Goal: Information Seeking & Learning: Learn about a topic

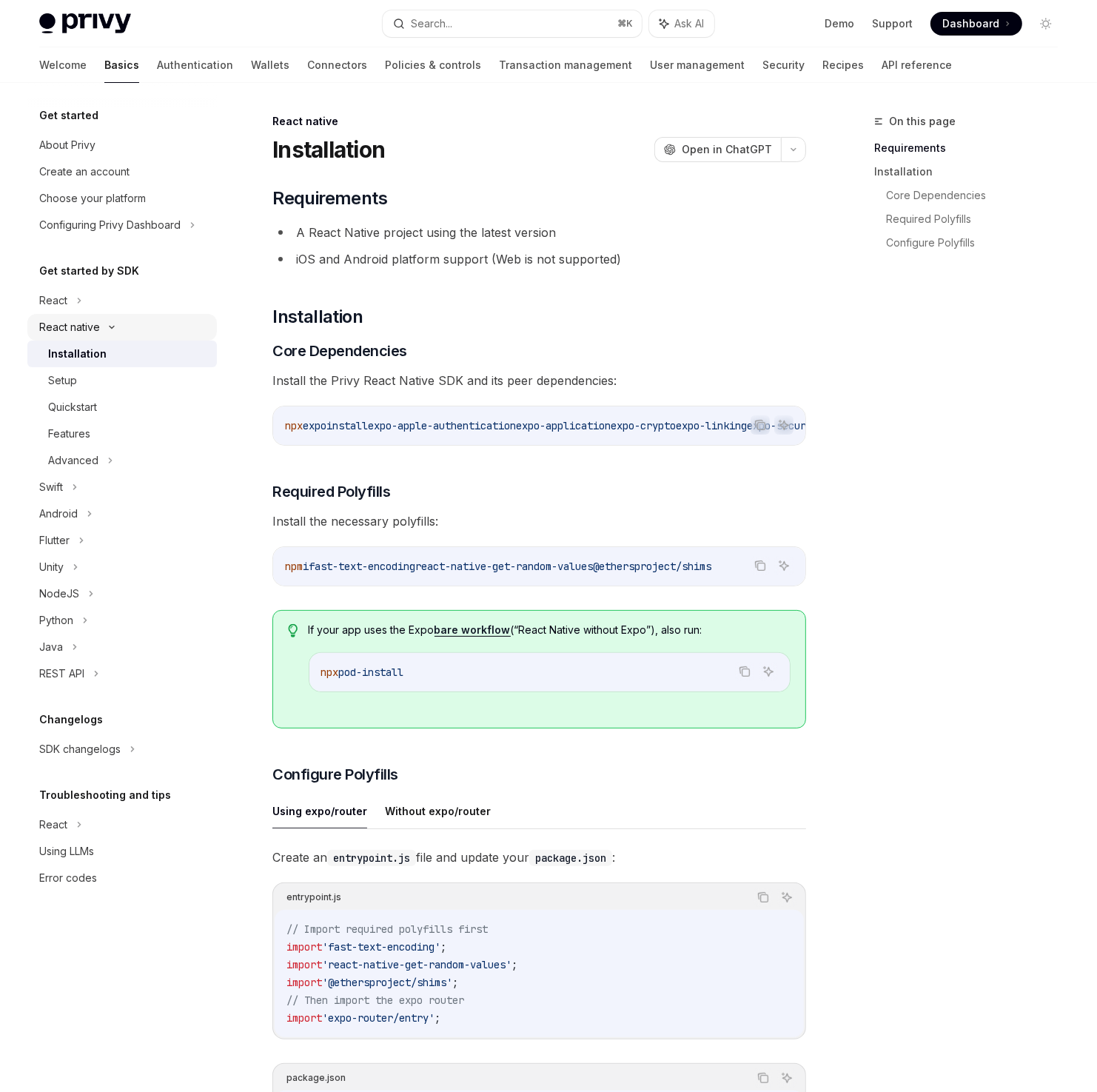
click at [81, 326] on div "React native" at bounding box center [69, 327] width 61 height 18
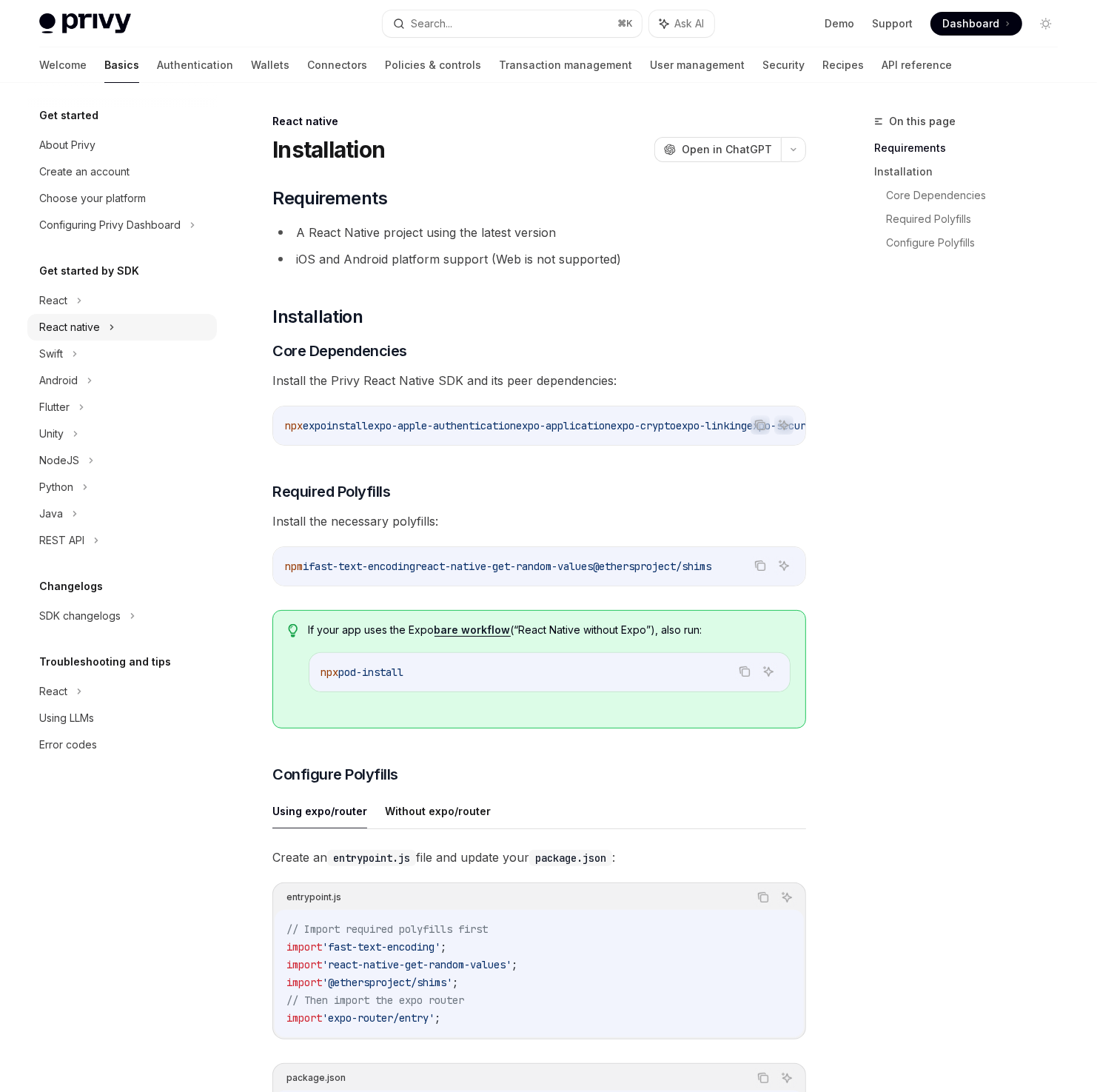
click at [81, 326] on div "React native" at bounding box center [69, 327] width 61 height 18
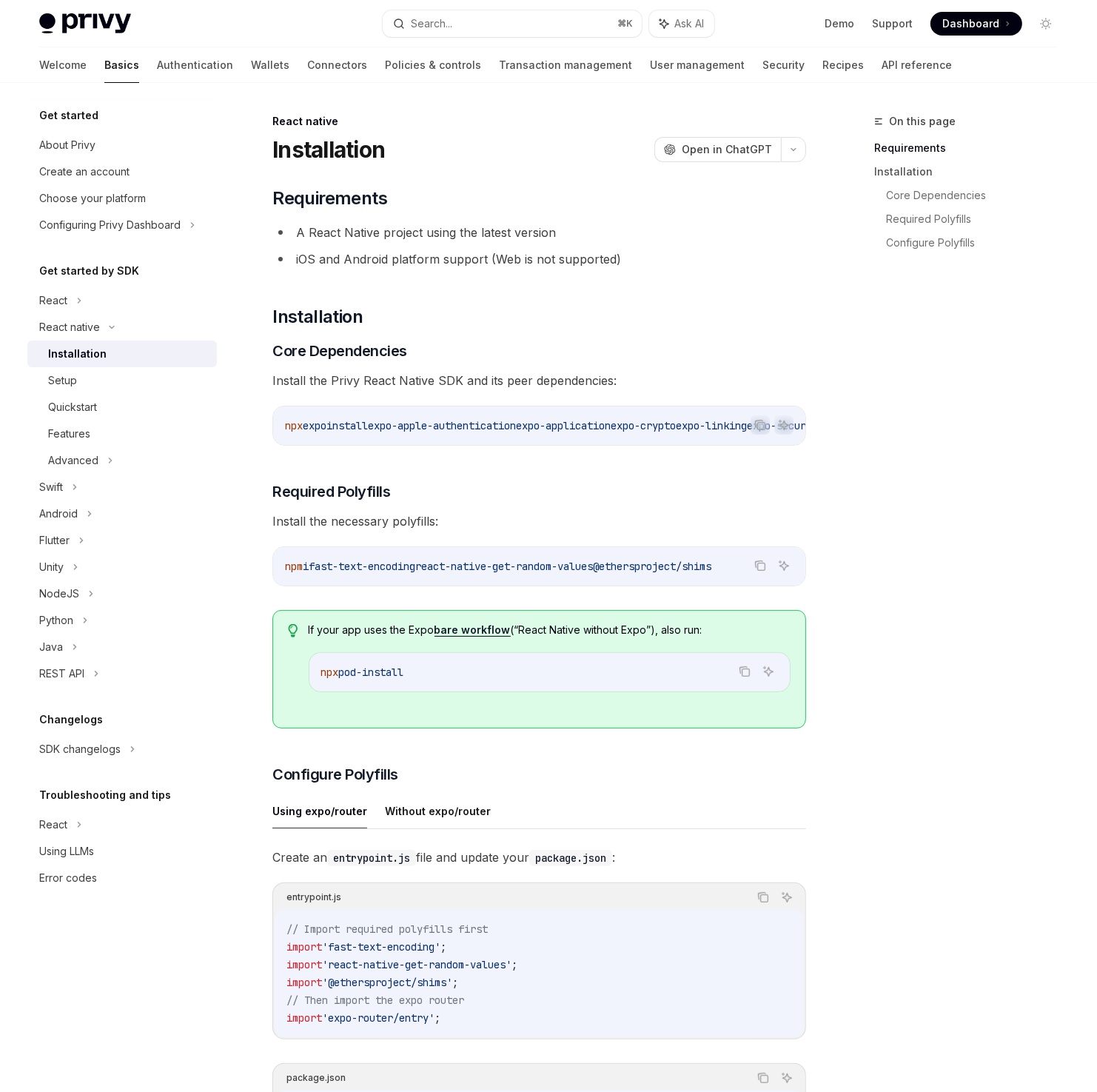
click at [97, 361] on div "Installation" at bounding box center [77, 354] width 58 height 18
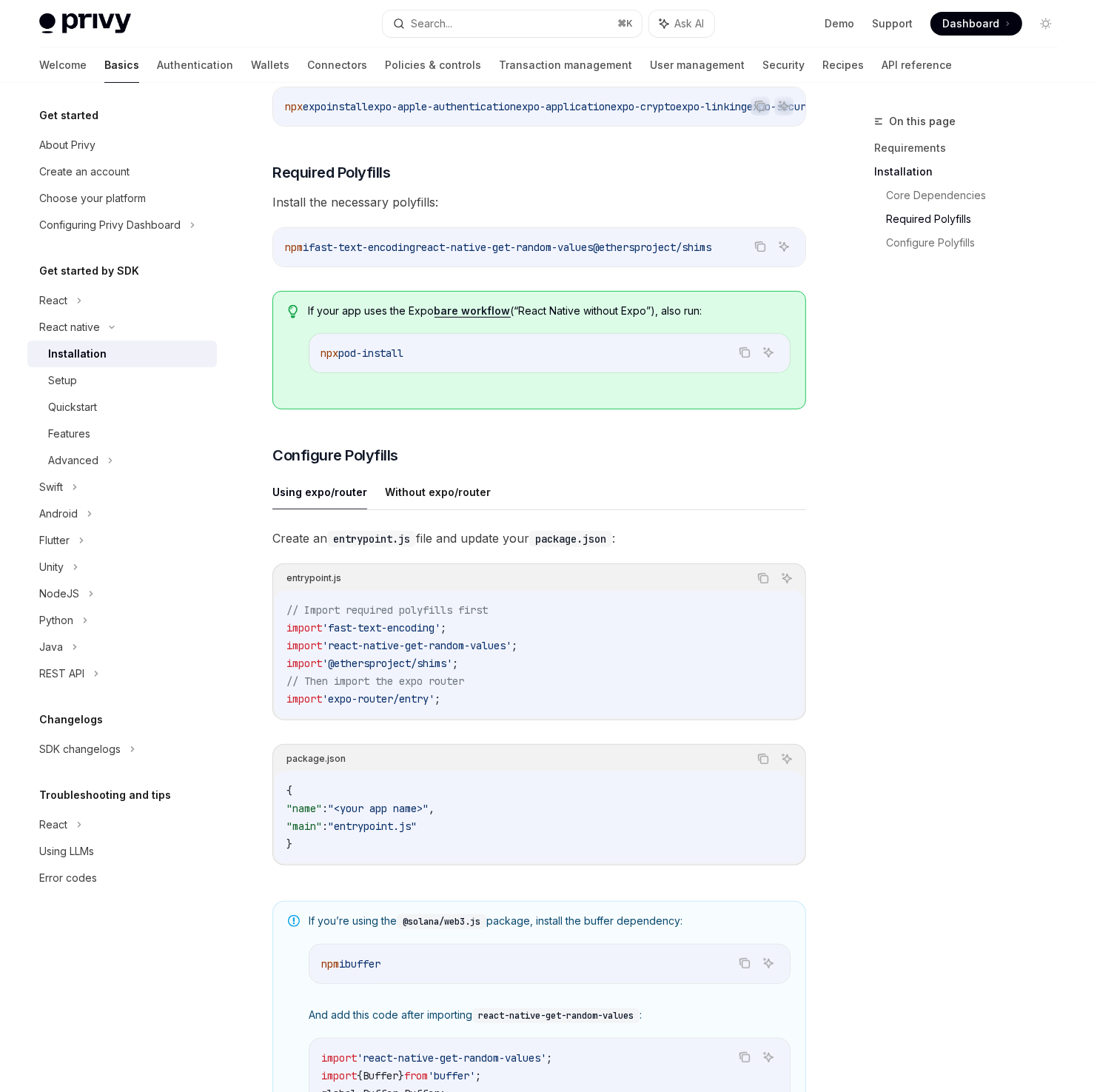
scroll to position [602, 0]
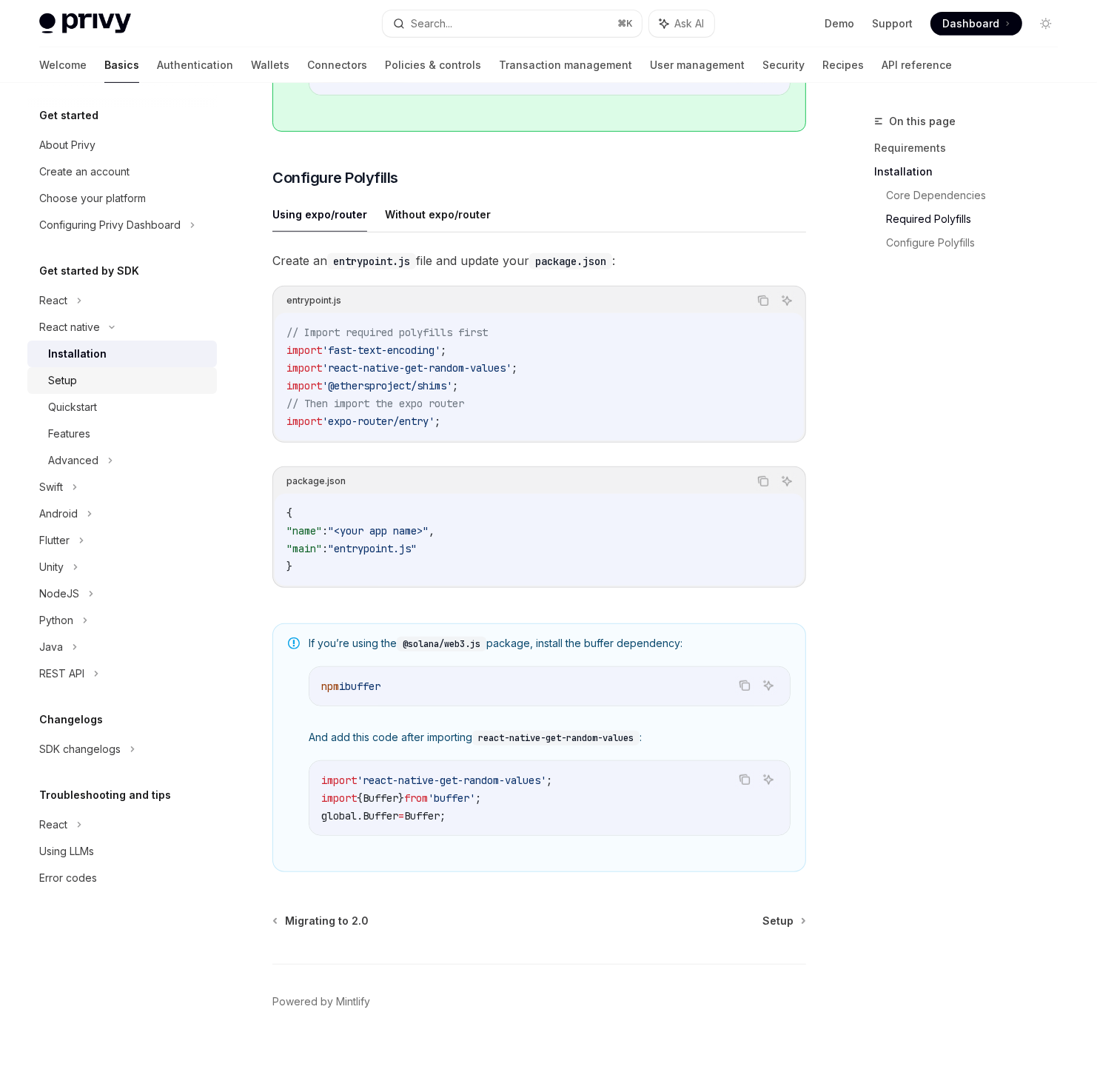
click at [103, 374] on div "Setup" at bounding box center [127, 380] width 160 height 18
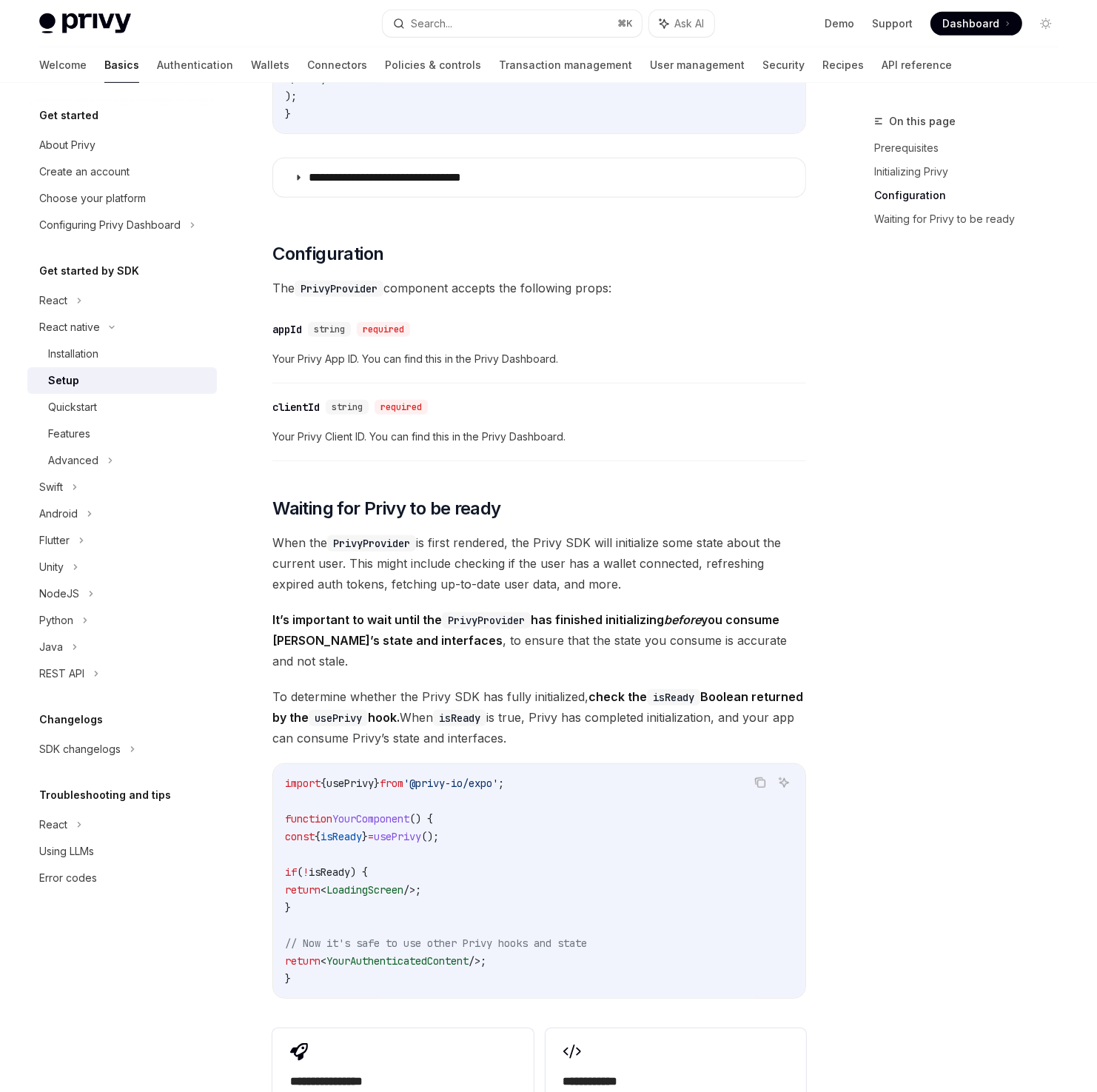
scroll to position [936, 0]
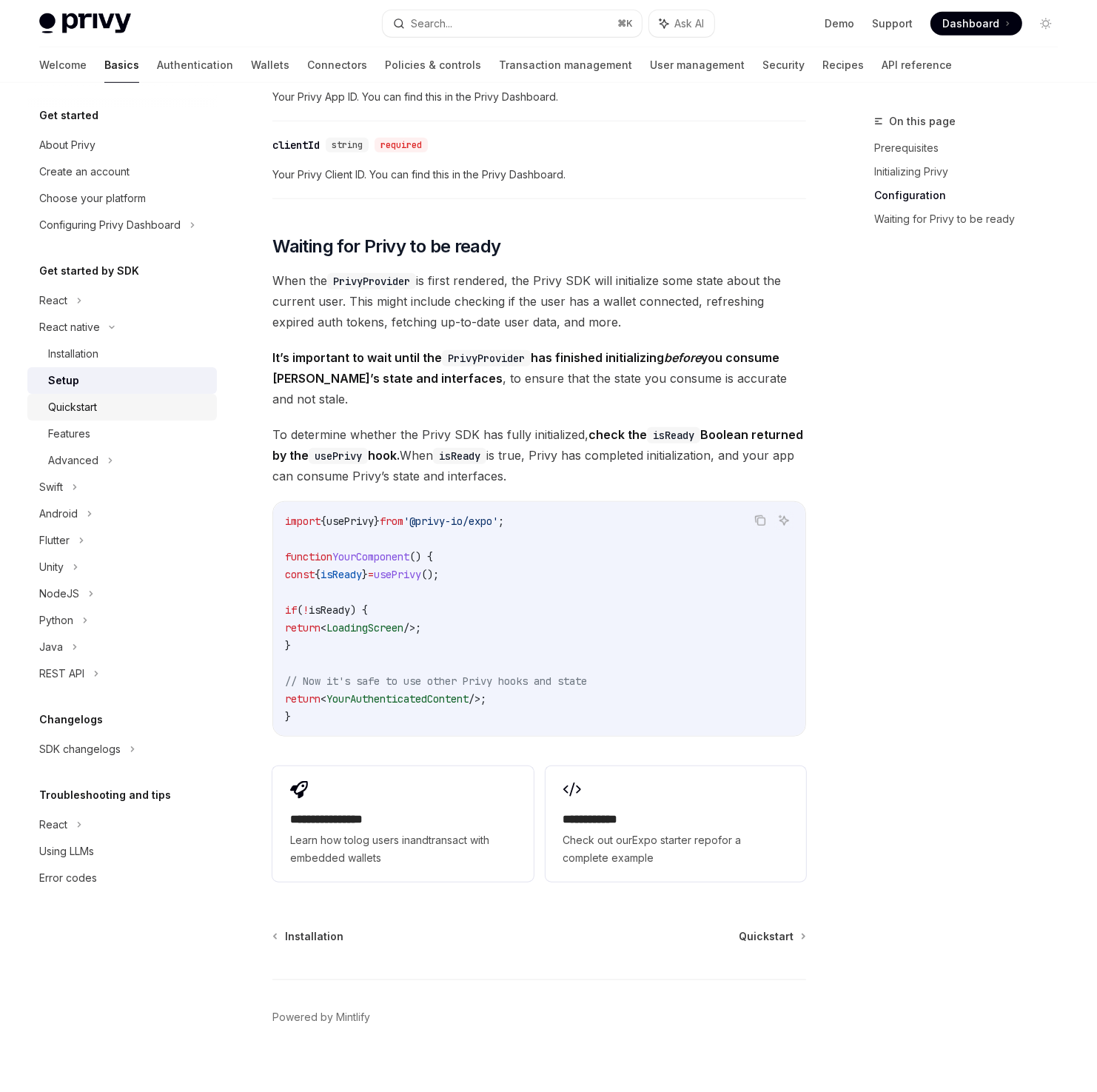
click at [103, 404] on div "Quickstart" at bounding box center [127, 407] width 160 height 18
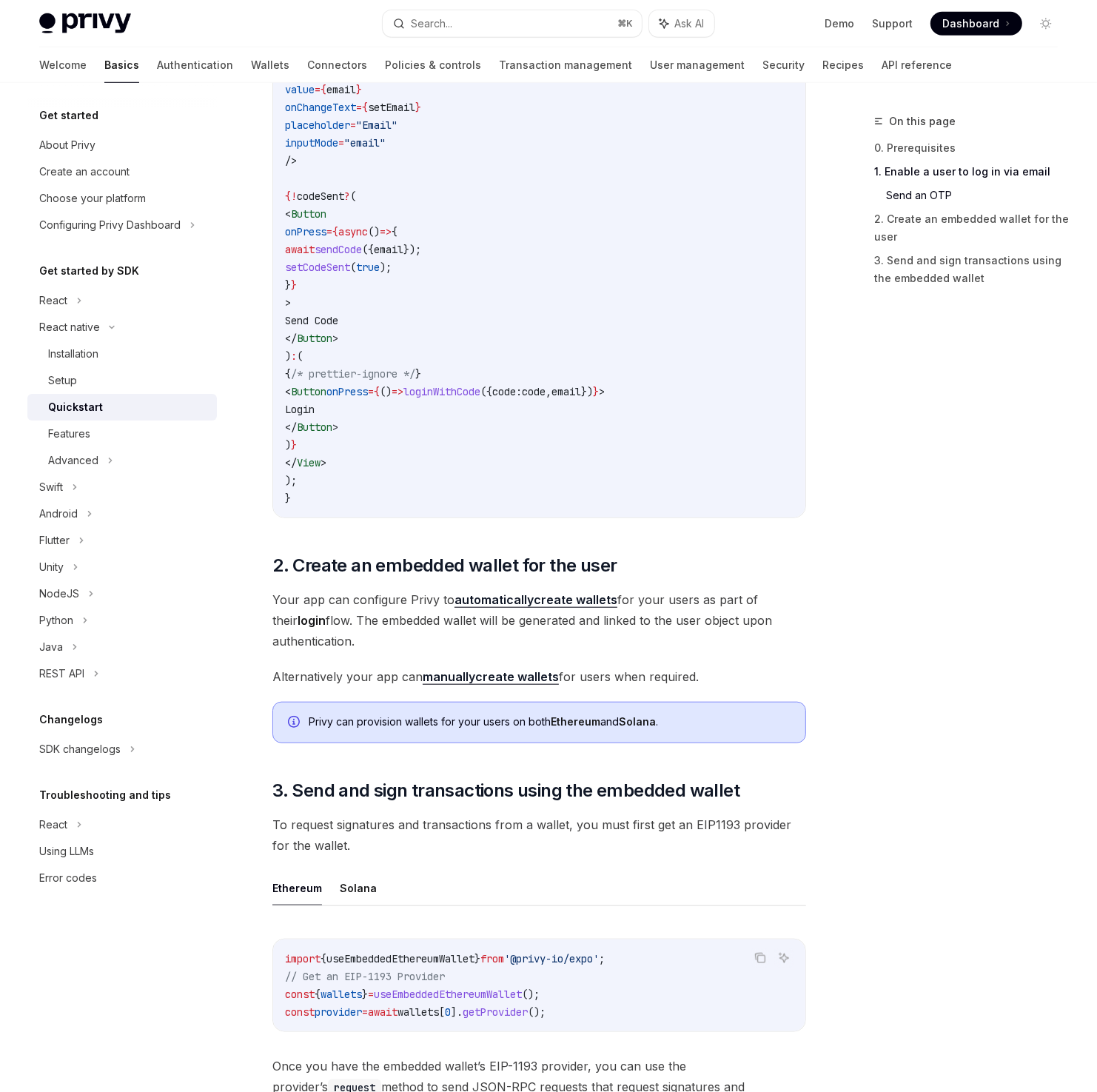
scroll to position [1805, 0]
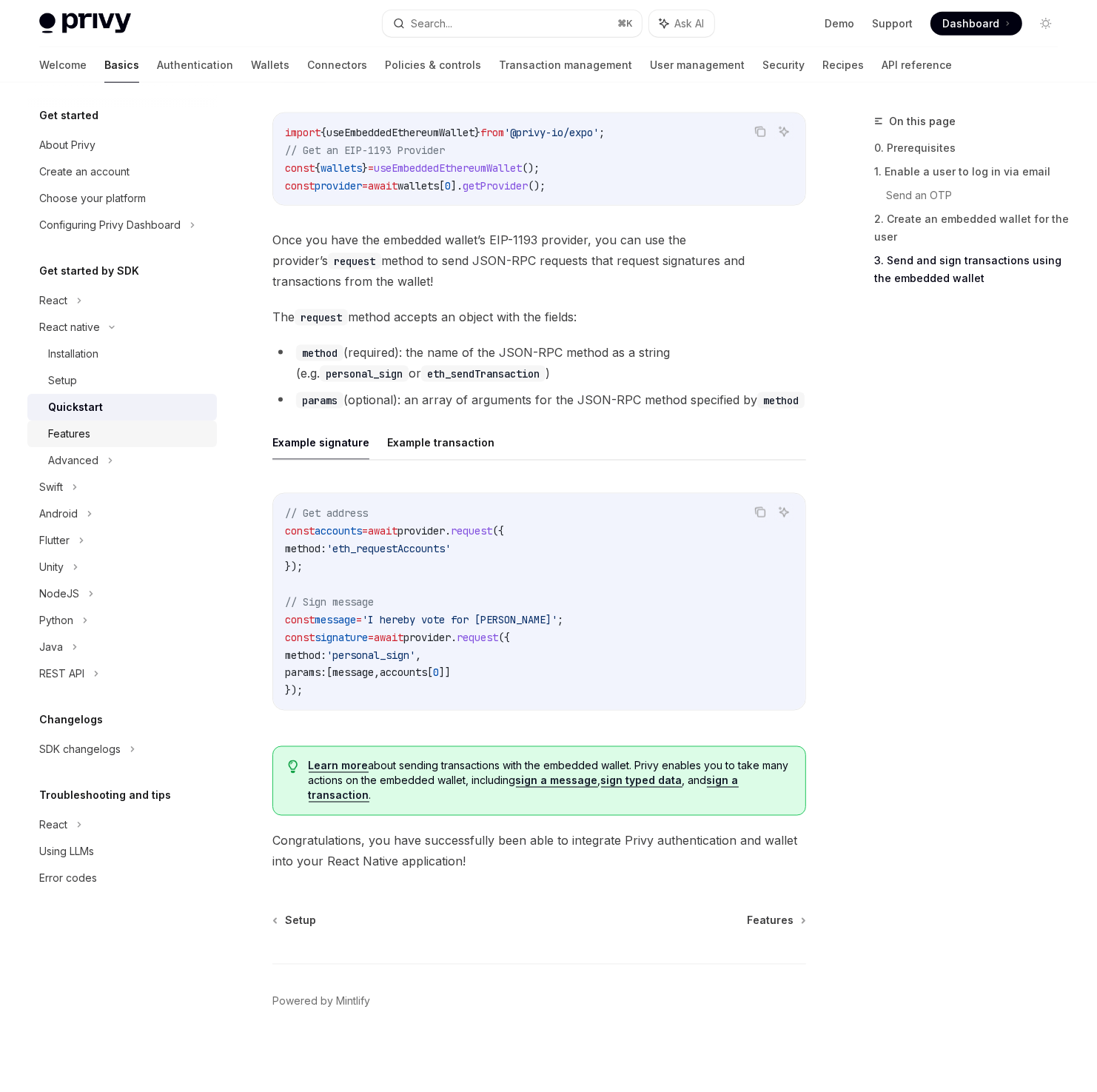
click at [121, 425] on div "Features" at bounding box center [127, 434] width 160 height 18
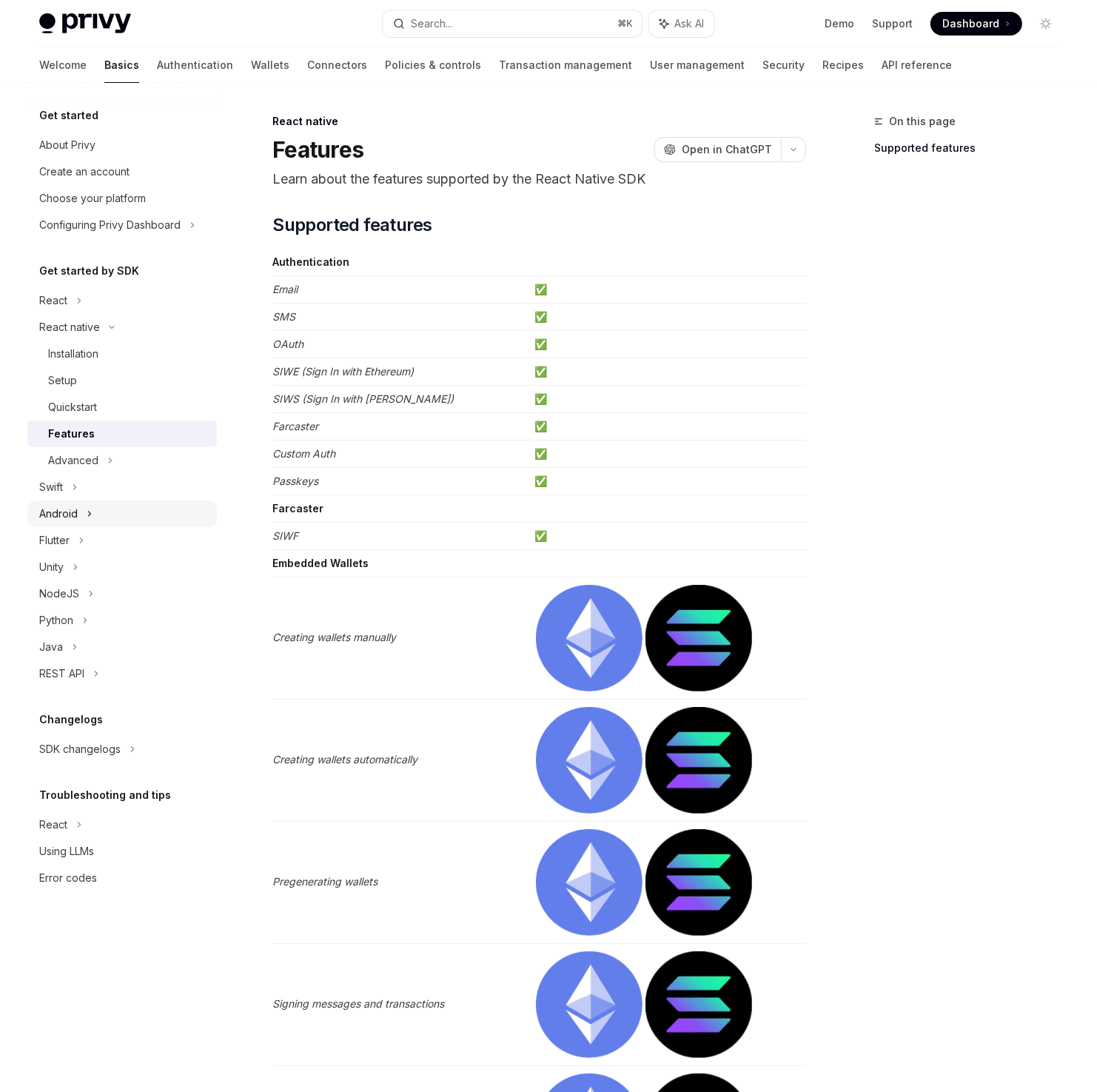
click at [122, 501] on div "Android" at bounding box center [122, 514] width 189 height 27
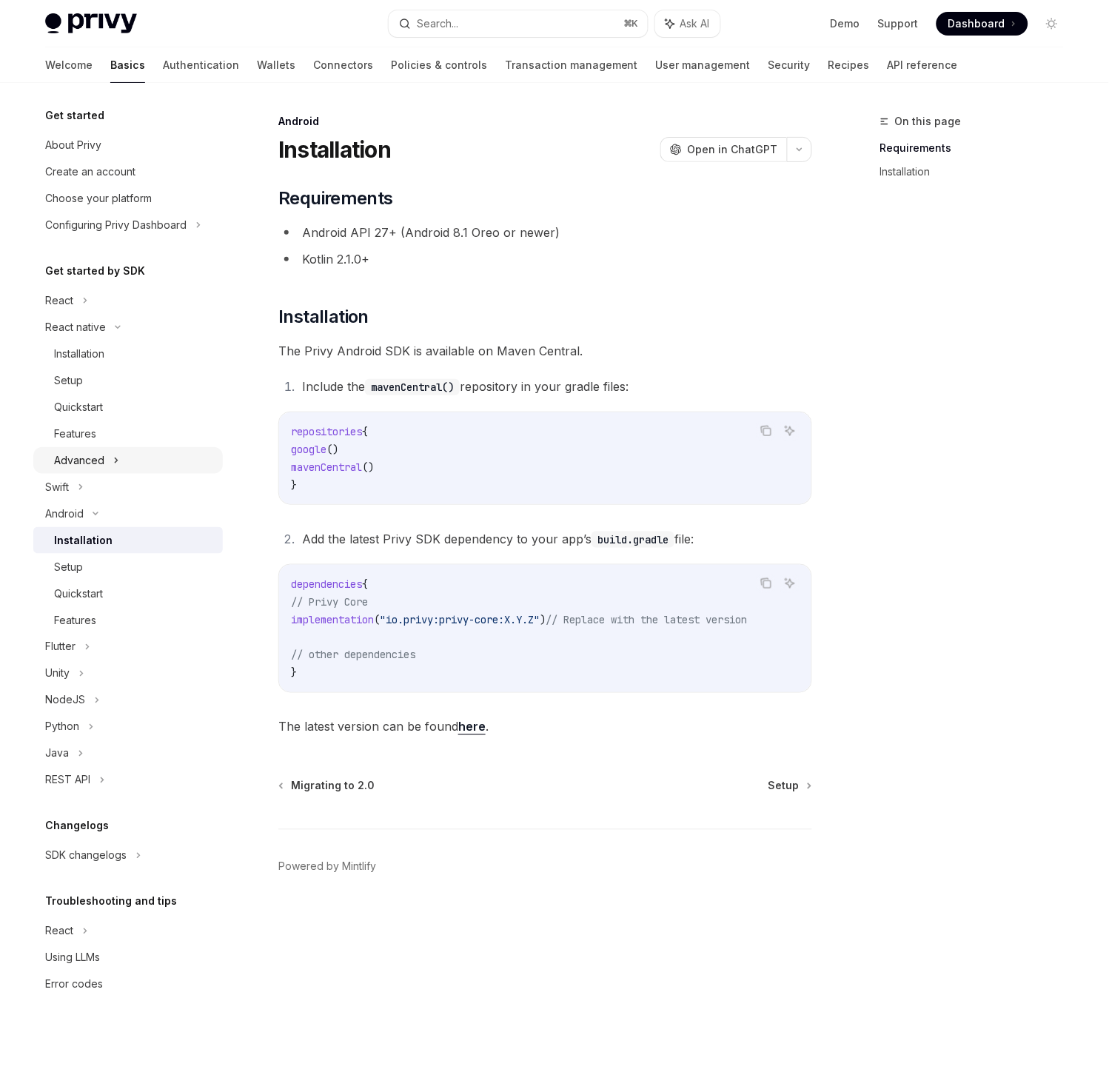
click at [122, 457] on div "Advanced" at bounding box center [128, 461] width 189 height 27
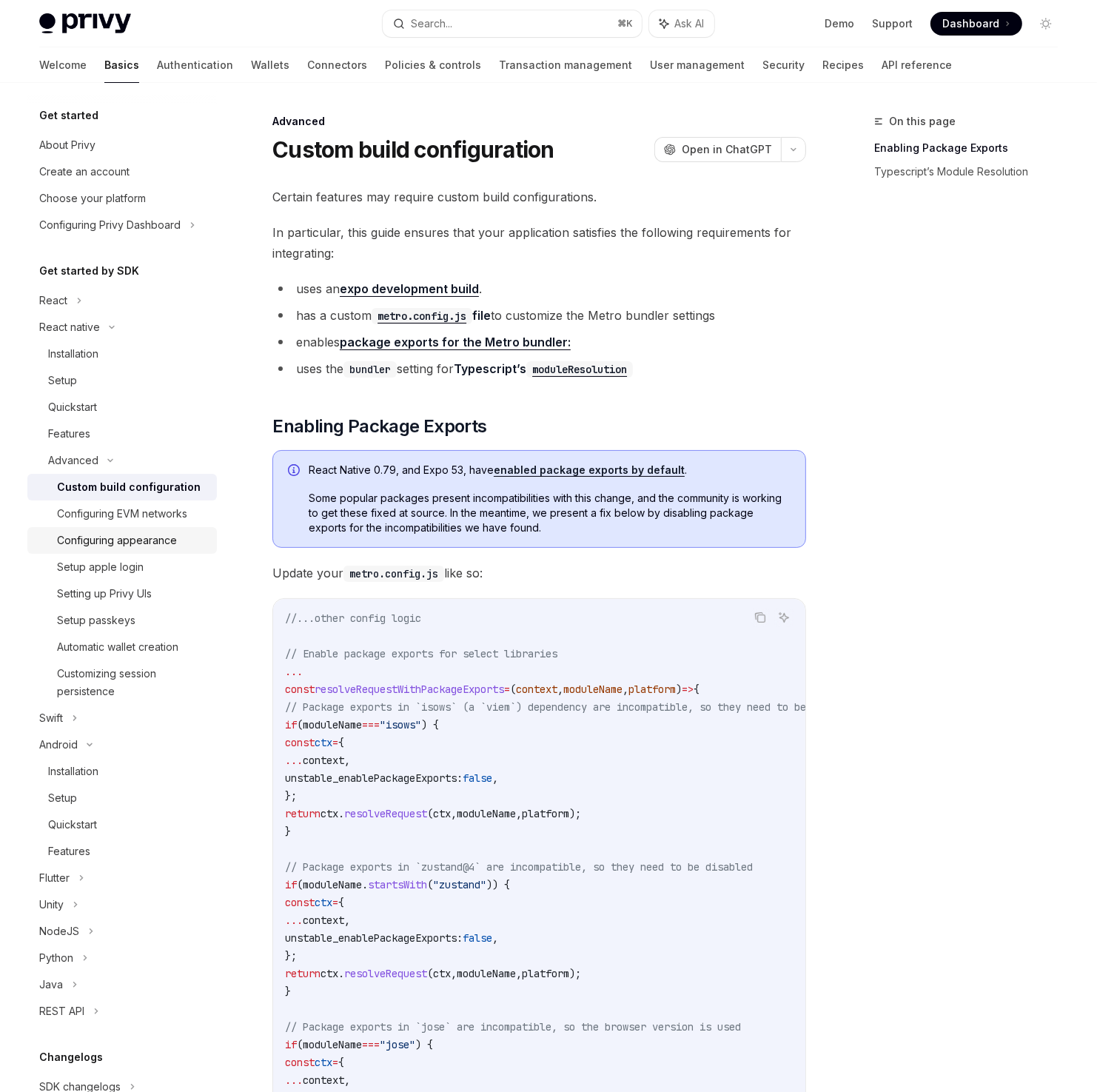
click at [161, 539] on div "Configuring appearance" at bounding box center [117, 540] width 120 height 18
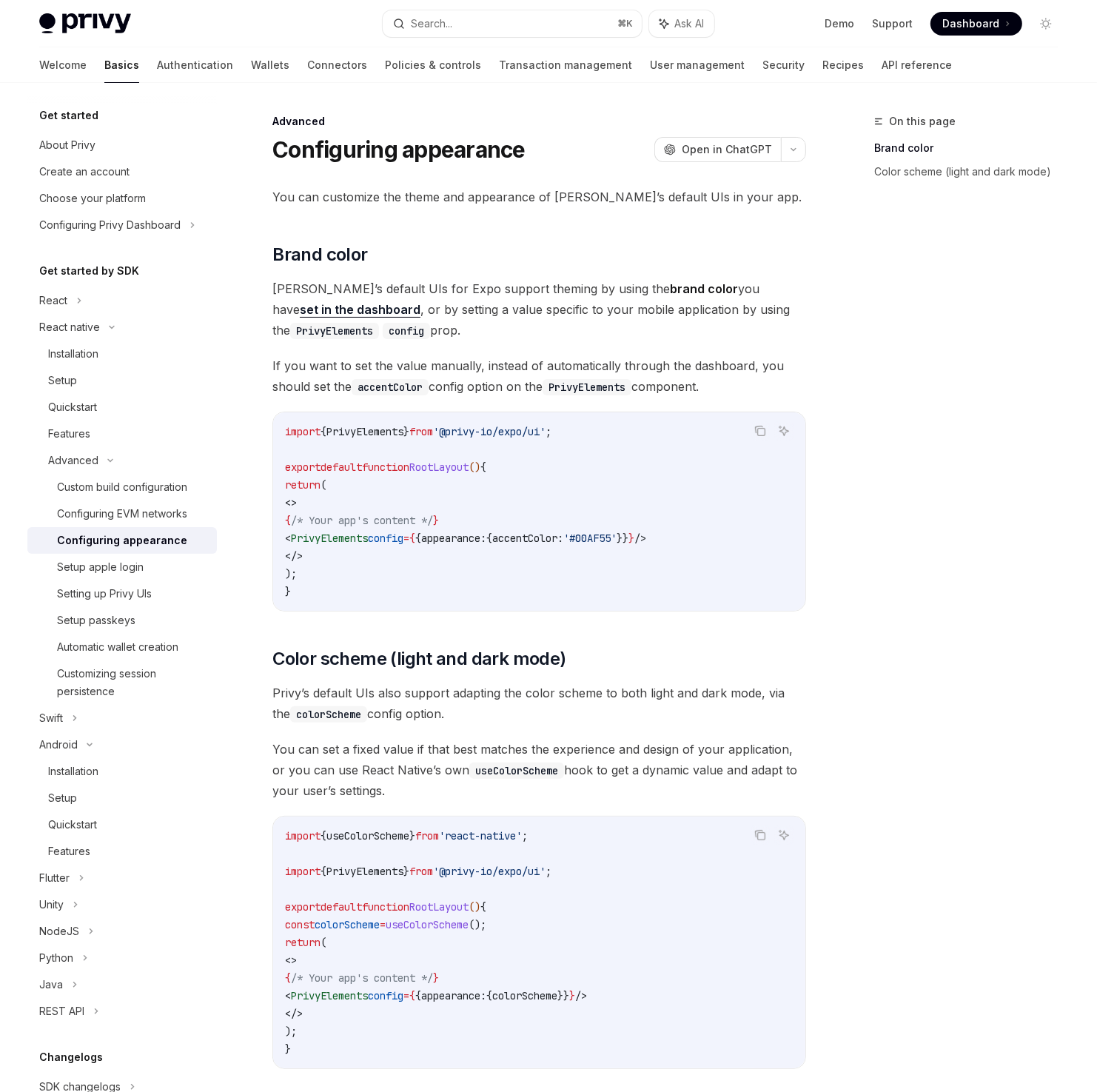
scroll to position [196, 0]
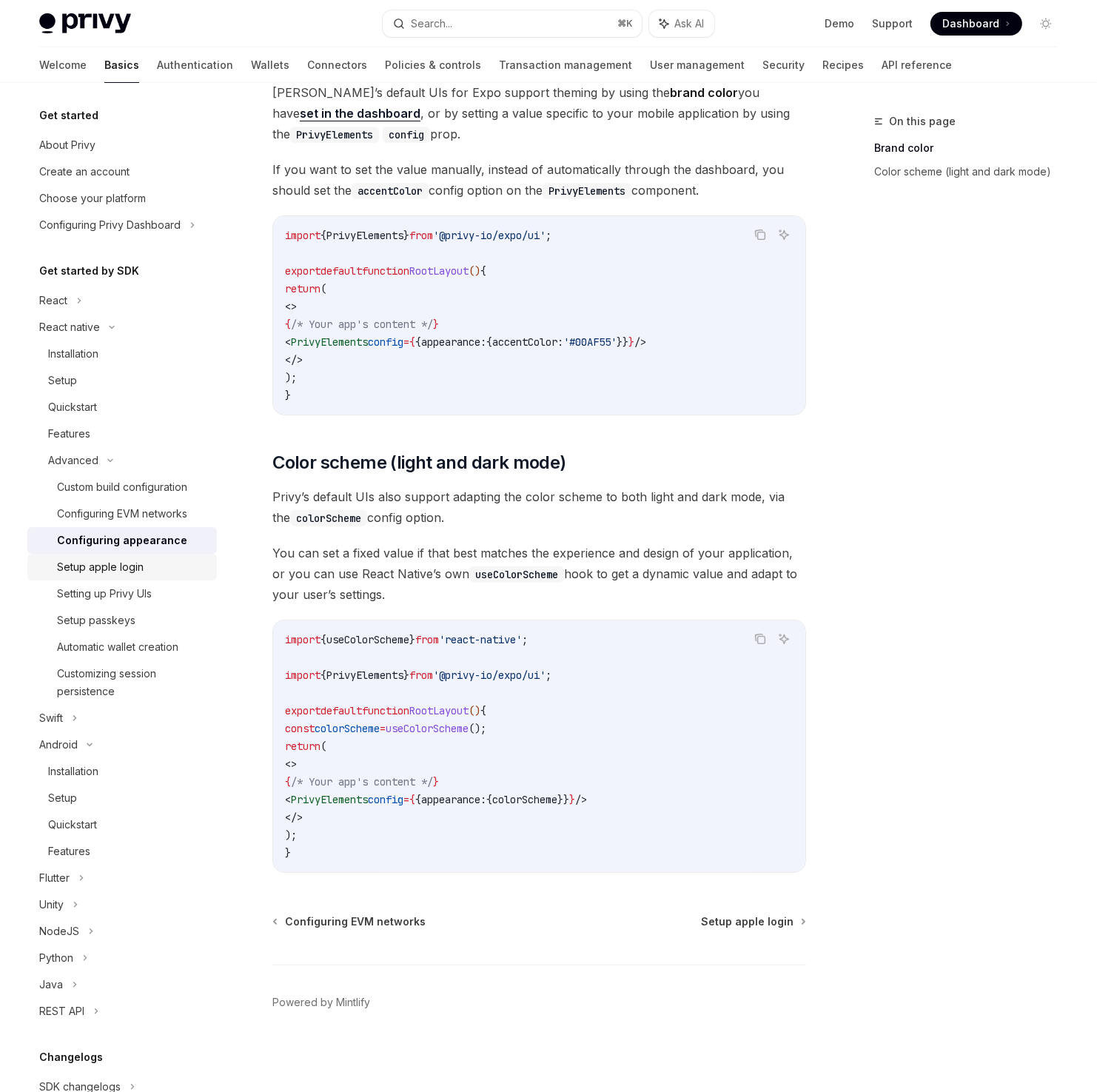
click at [165, 575] on div "Setup apple login" at bounding box center [132, 567] width 151 height 18
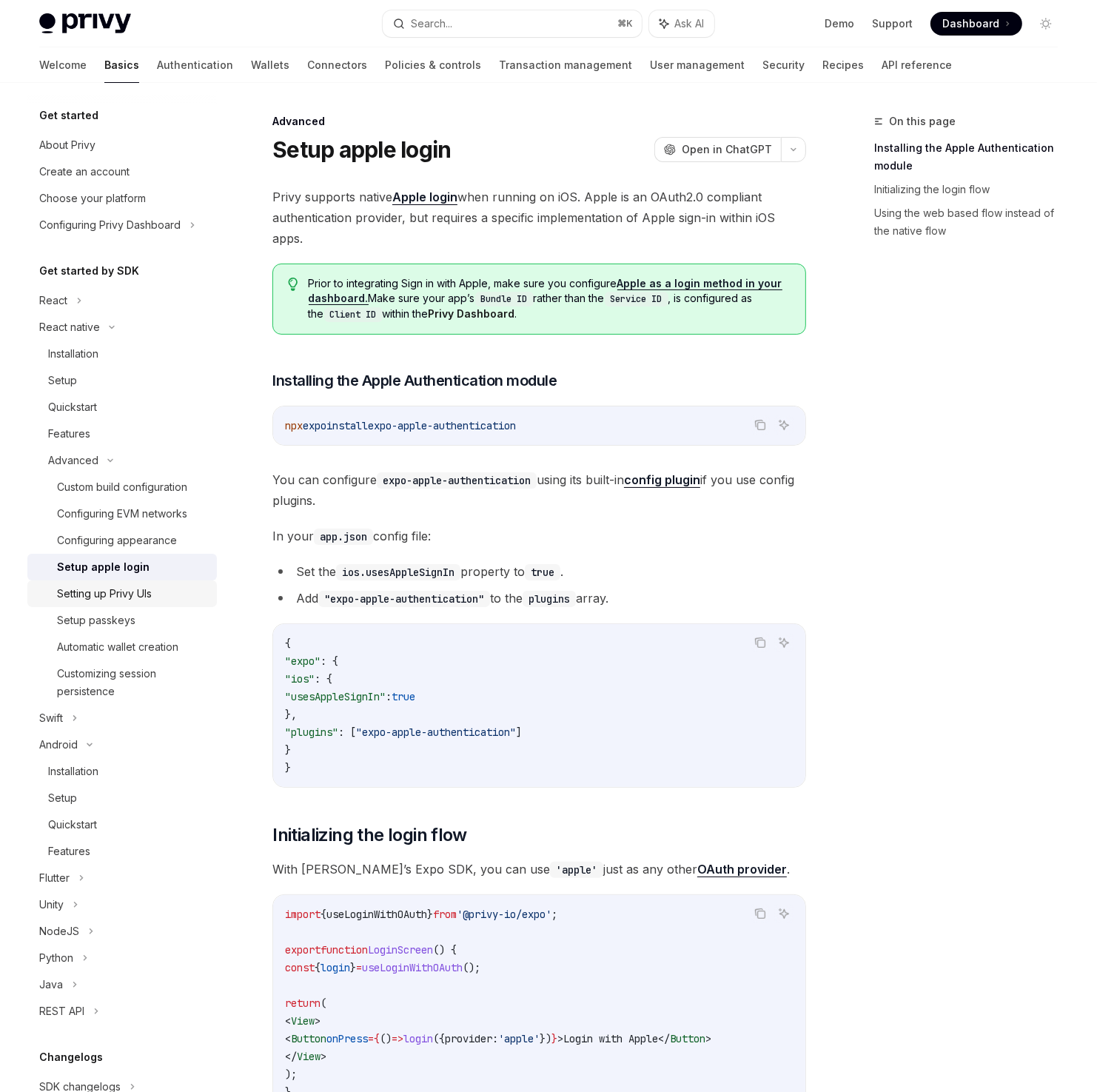
click at [158, 600] on div "Setting up Privy UIs" at bounding box center [132, 593] width 151 height 18
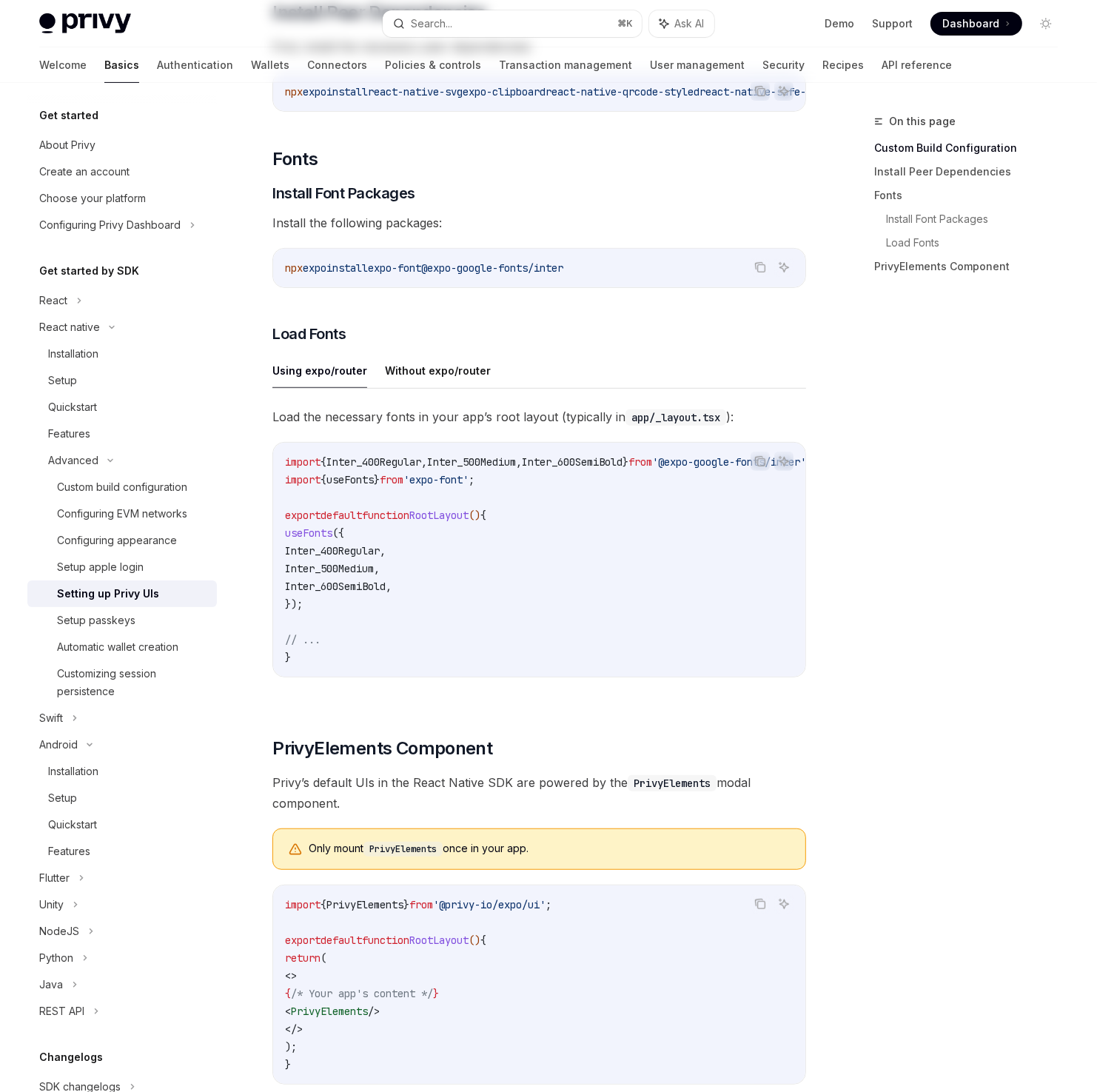
scroll to position [655, 0]
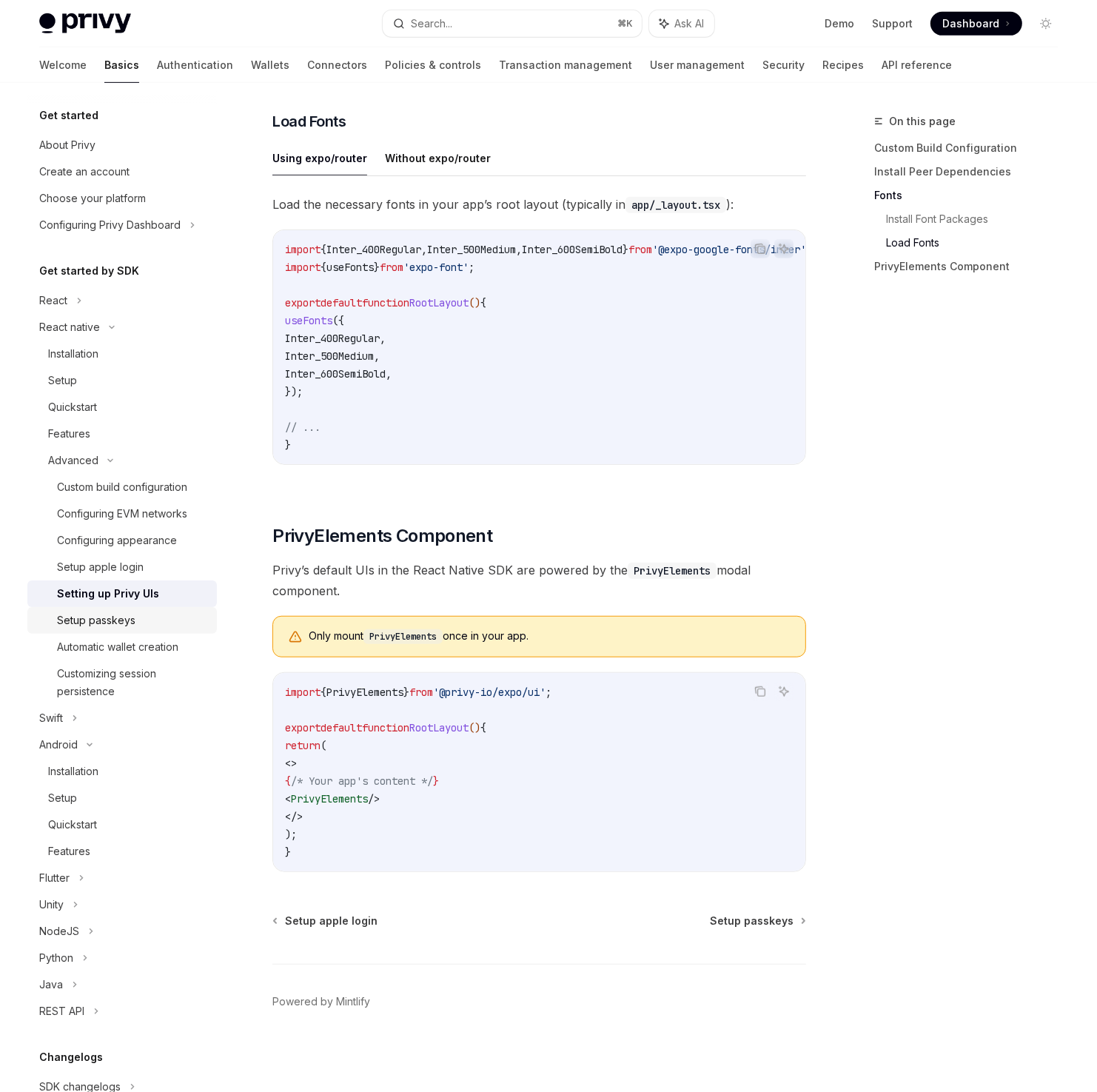
click at [148, 622] on div "Setup passkeys" at bounding box center [132, 620] width 151 height 18
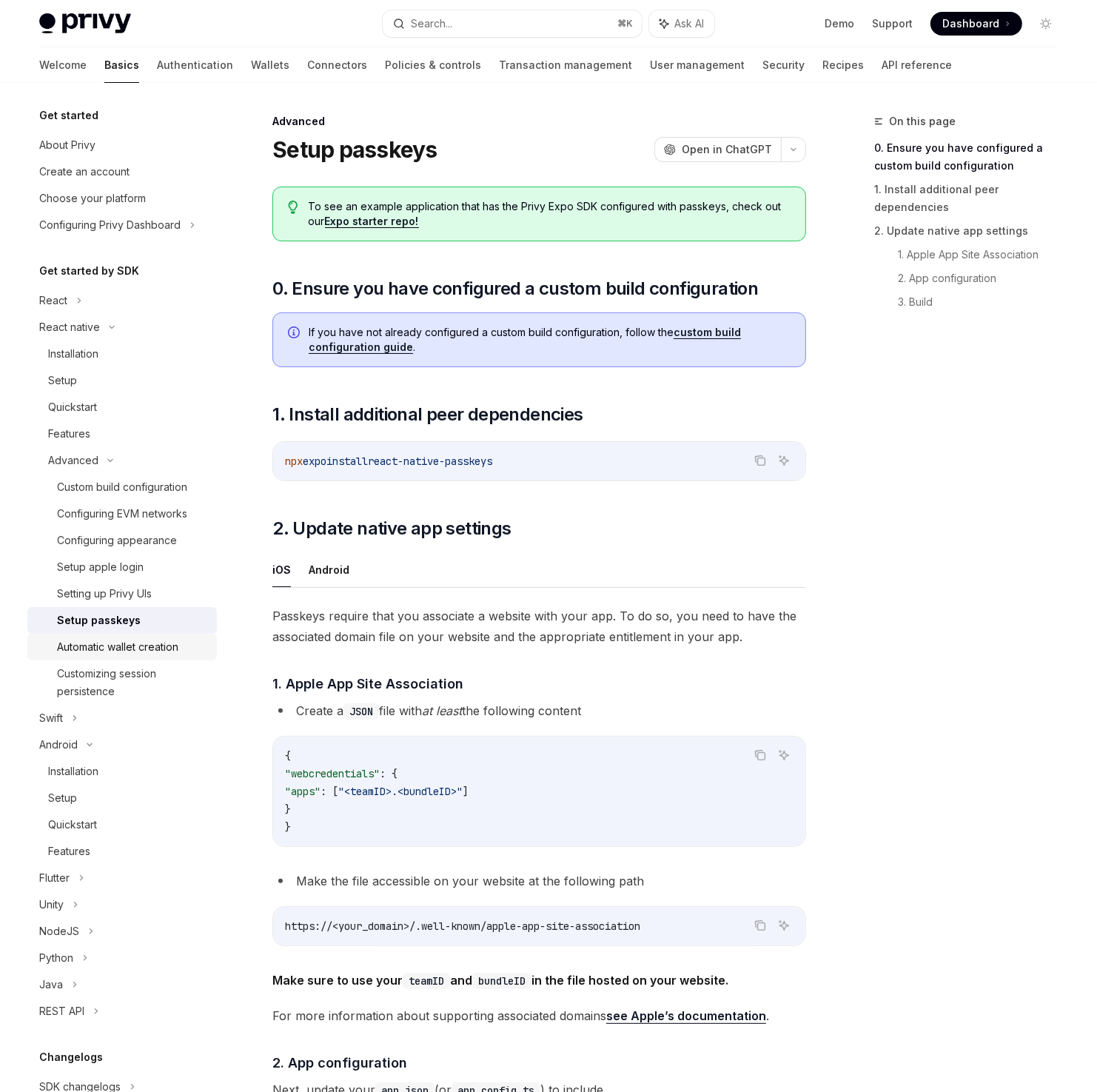
click at [151, 647] on div "Automatic wallet creation" at bounding box center [117, 647] width 121 height 18
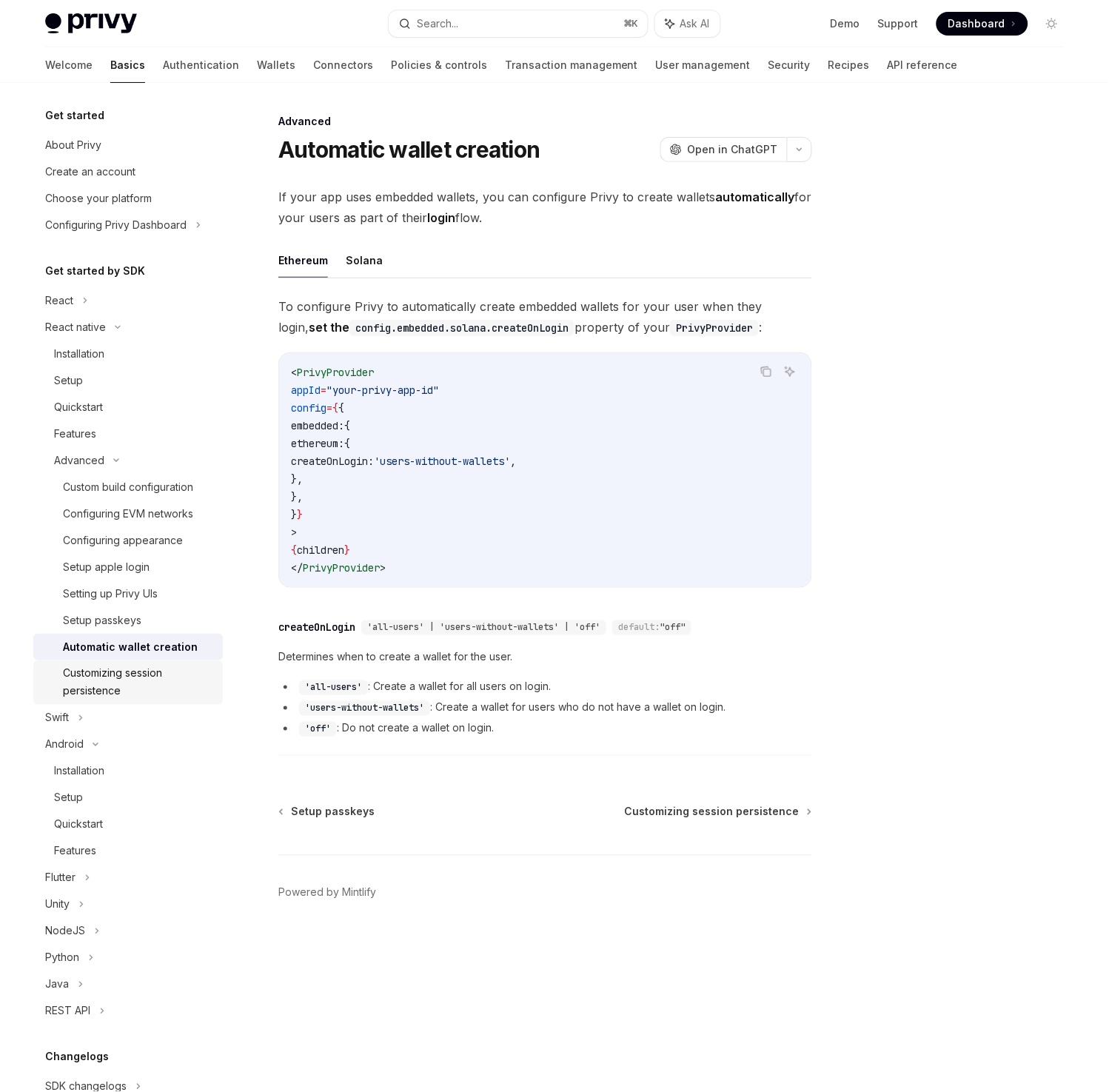
click at [143, 671] on div "Customizing session persistence" at bounding box center [138, 683] width 151 height 35
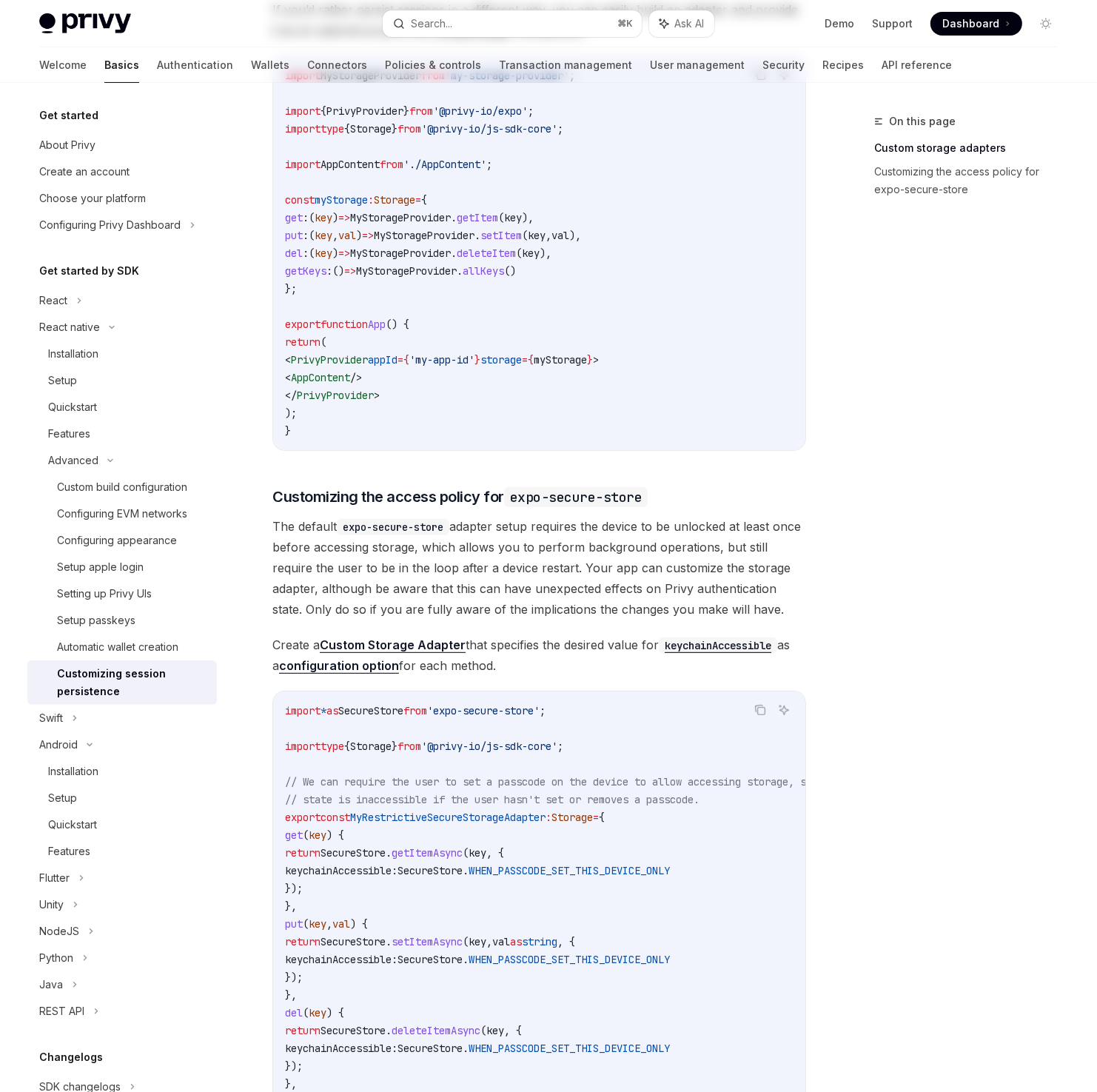
scroll to position [566, 0]
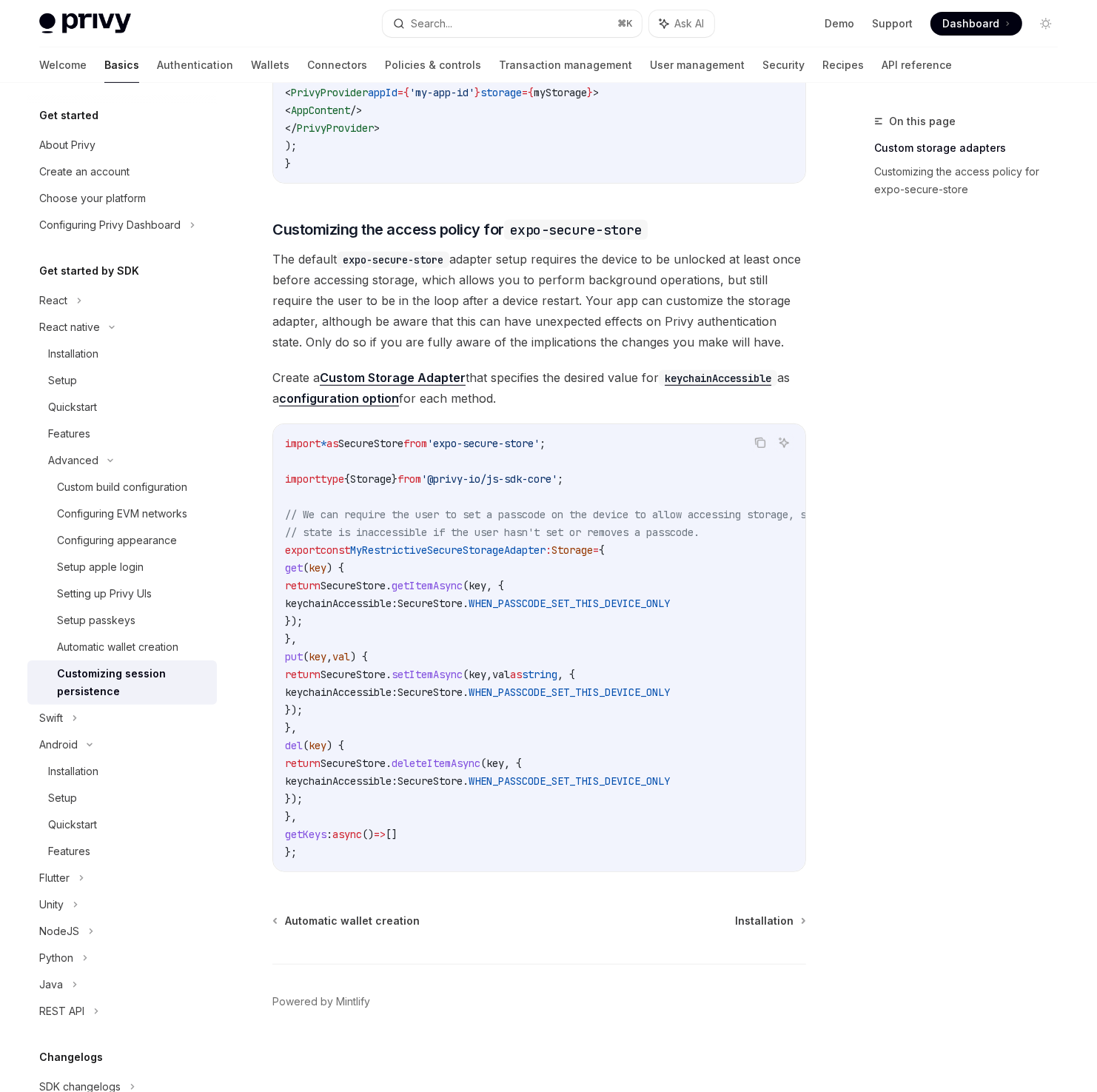
type textarea "*"
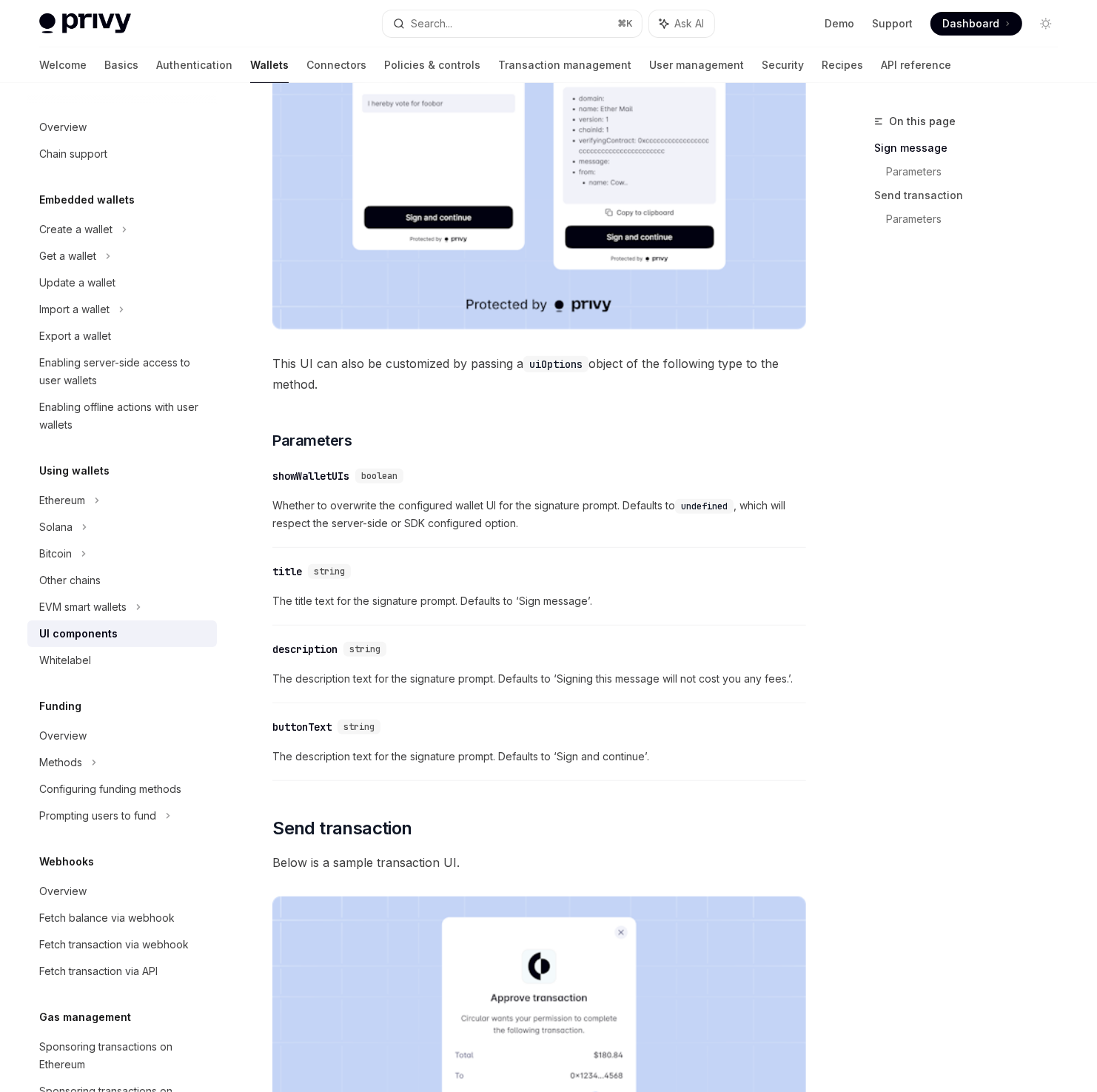
scroll to position [393, 0]
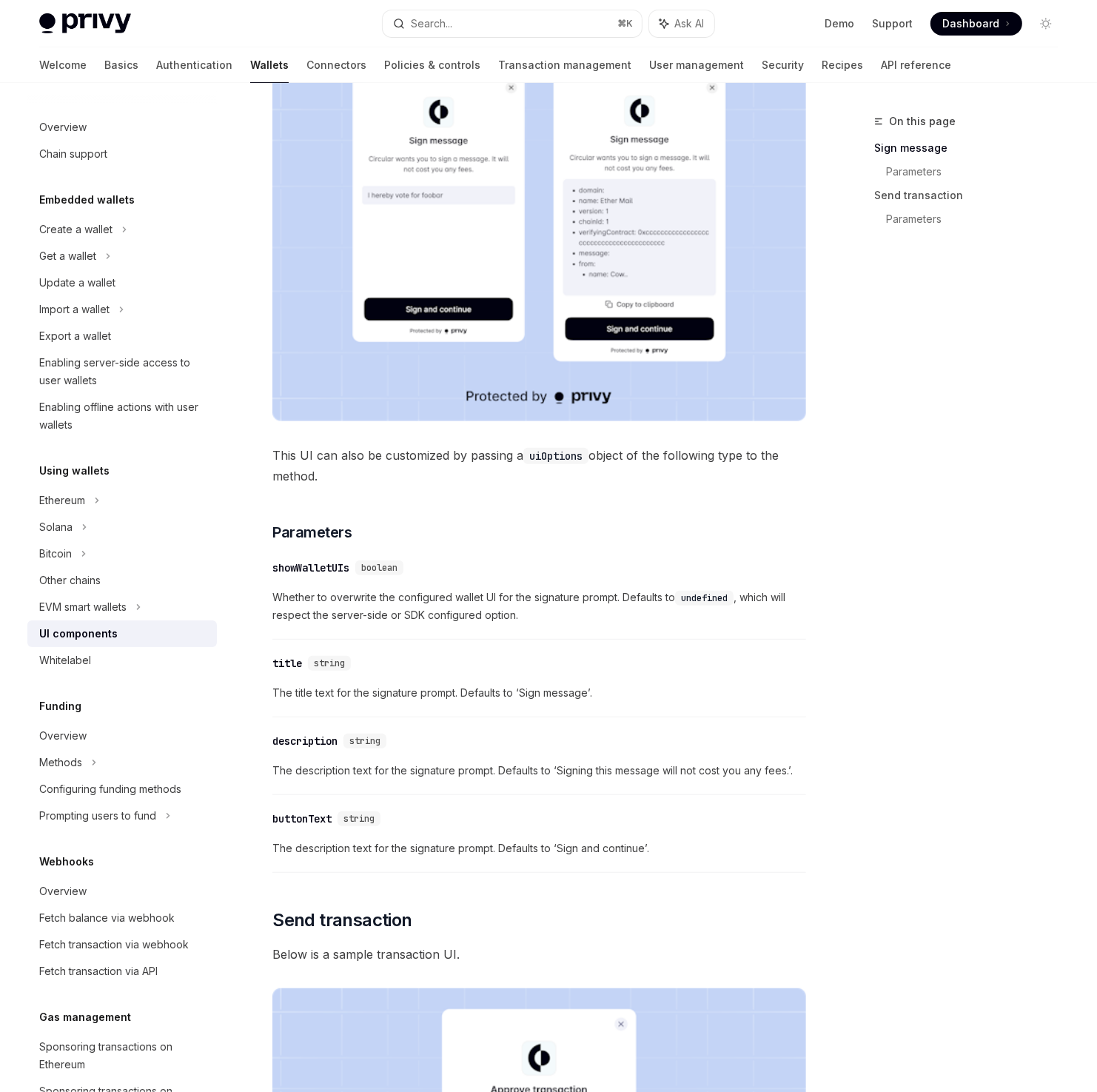
type textarea "*"
